Goal: Task Accomplishment & Management: Manage account settings

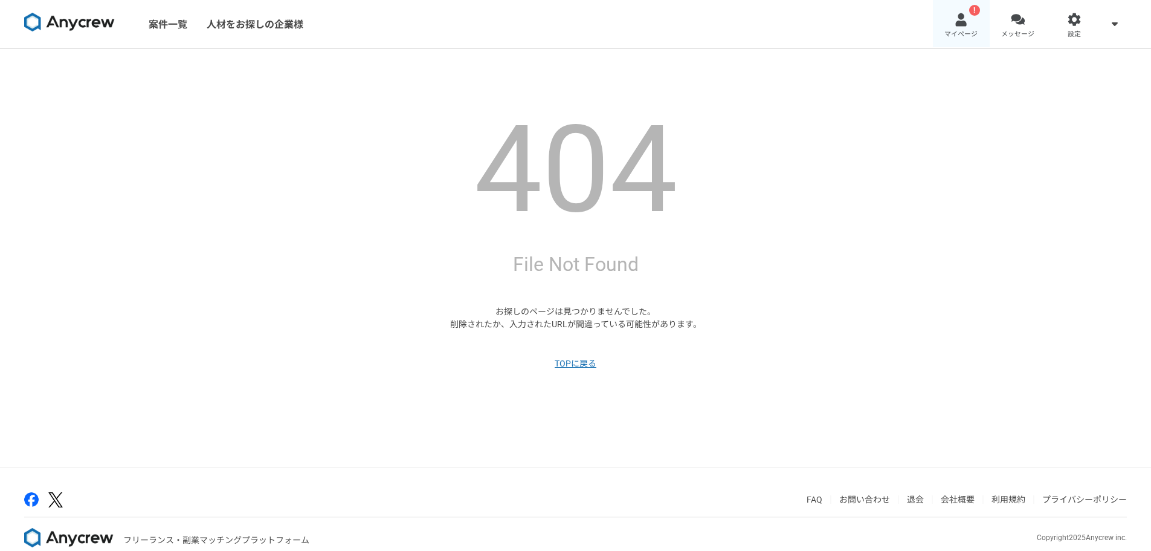
click at [968, 23] on div at bounding box center [961, 20] width 14 height 14
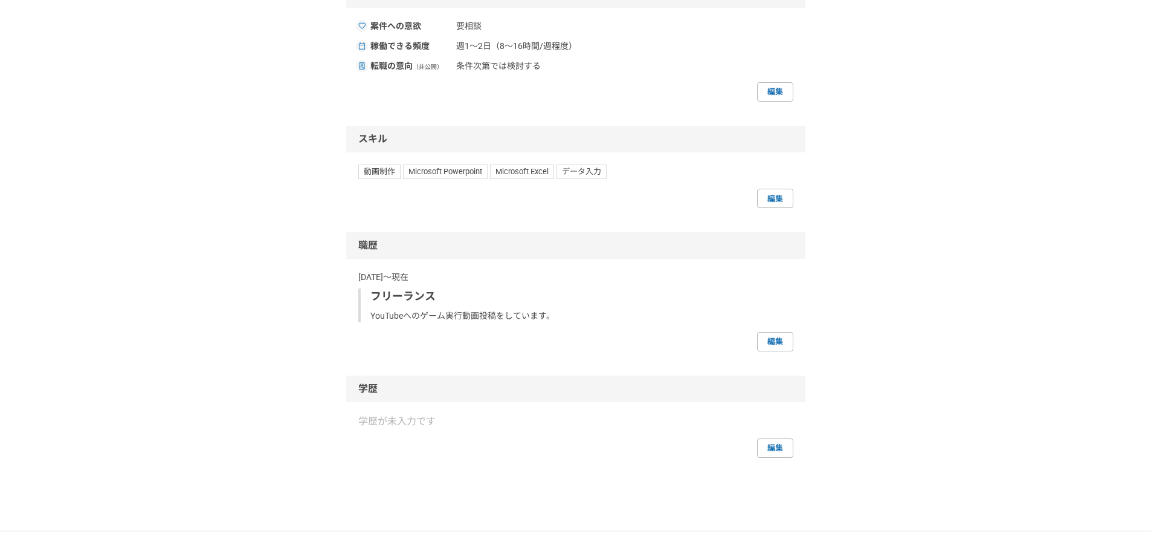
scroll to position [484, 0]
click at [774, 337] on link "編集" at bounding box center [775, 338] width 36 height 19
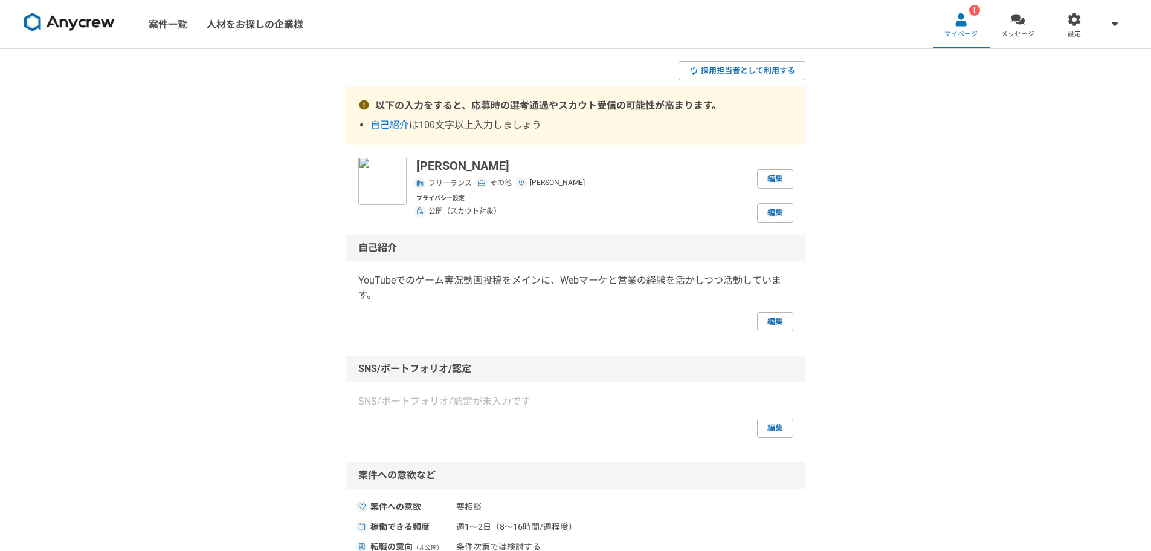
select select "[DATE]"
select select
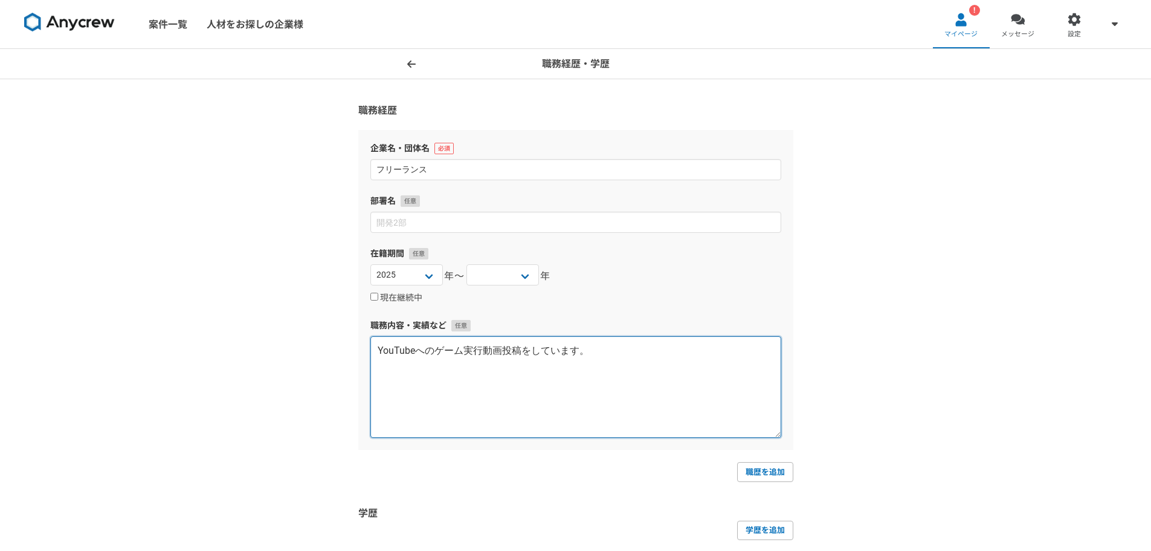
drag, startPoint x: 482, startPoint y: 352, endPoint x: 461, endPoint y: 351, distance: 21.2
click at [461, 351] on textarea "YouTubeへのゲーム実行動画投稿をしています。" at bounding box center [575, 387] width 411 height 102
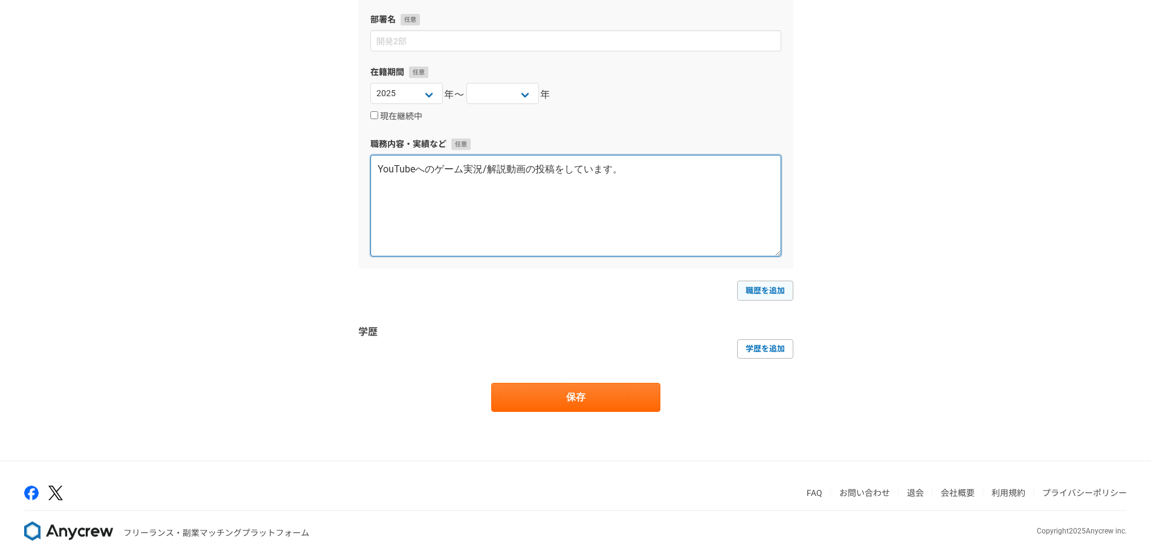
scroll to position [196, 0]
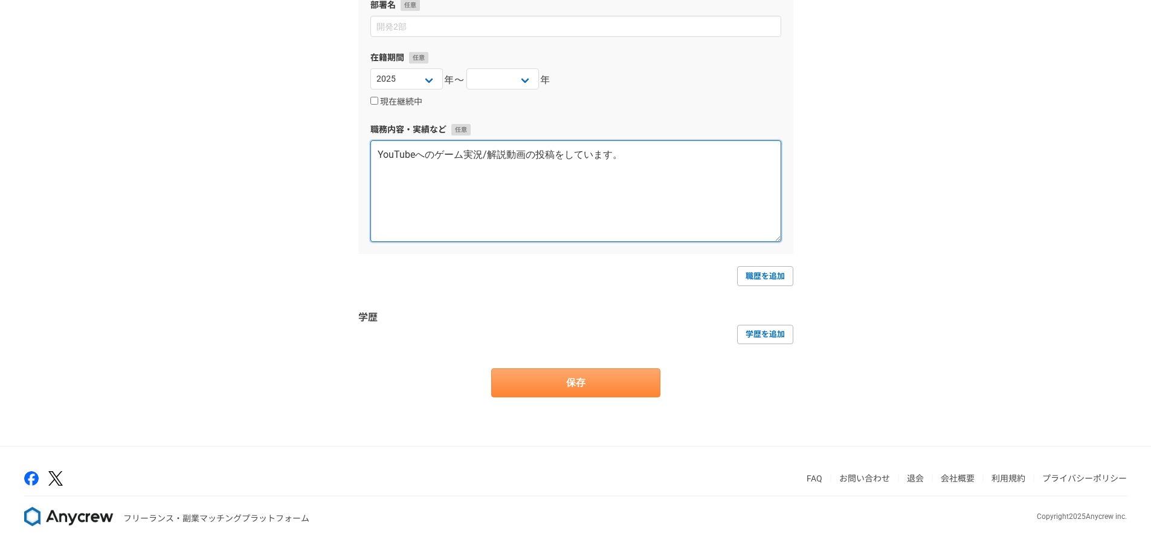
type textarea "YouTubeへのゲーム実況/解説動画の投稿をしています。"
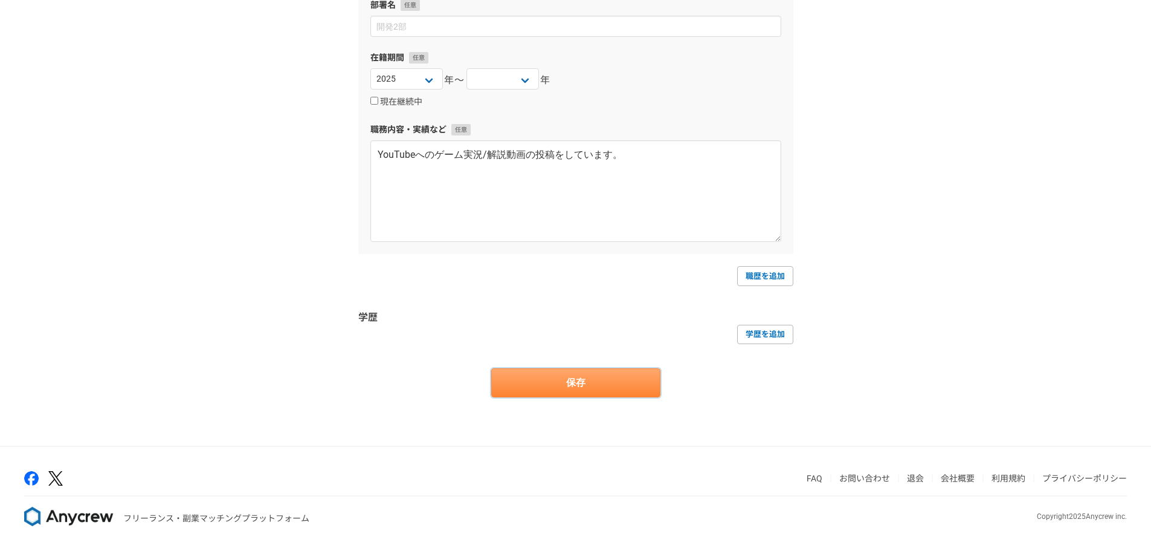
click at [624, 390] on button "保存" at bounding box center [575, 382] width 169 height 29
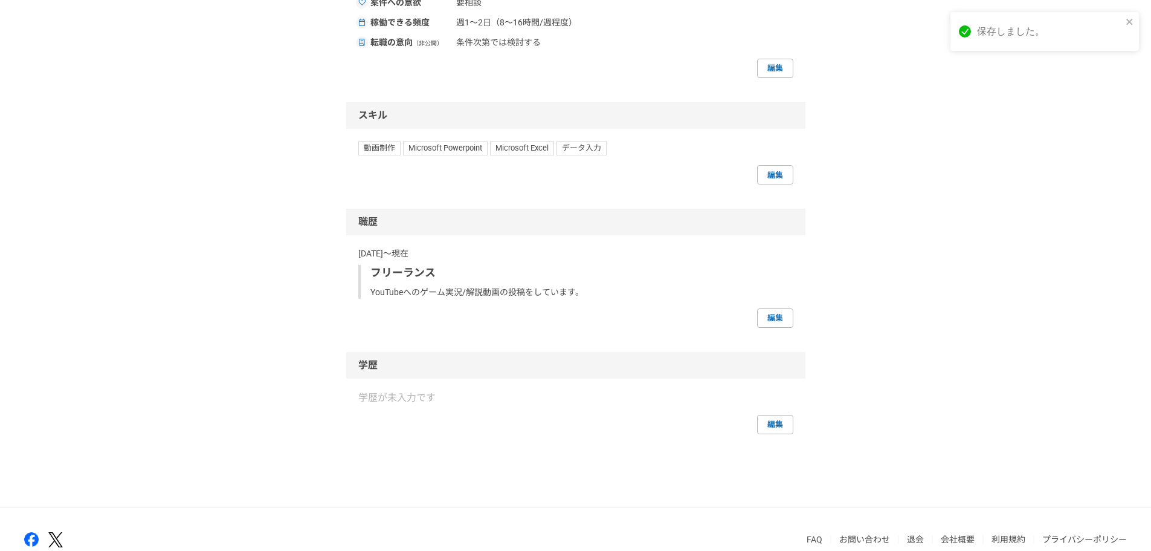
scroll to position [565, 0]
